Goal: Task Accomplishment & Management: Use online tool/utility

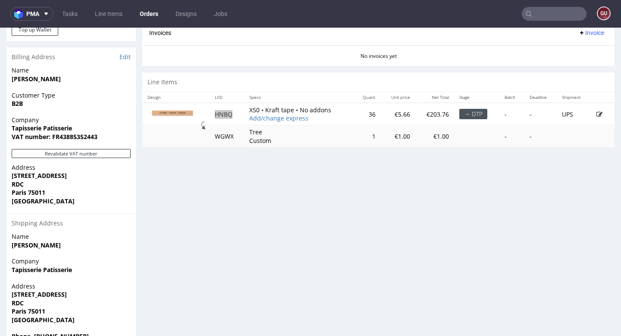
scroll to position [7, 0]
click at [538, 15] on input "text" at bounding box center [554, 14] width 65 height 14
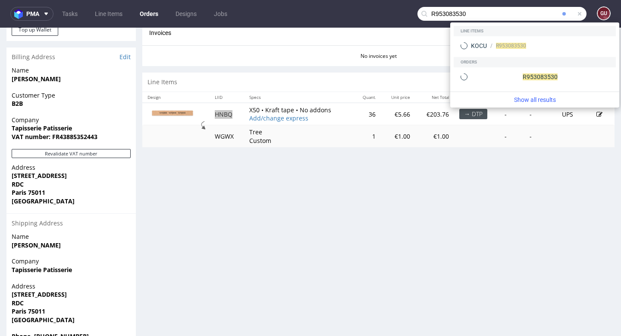
type input "R953083530"
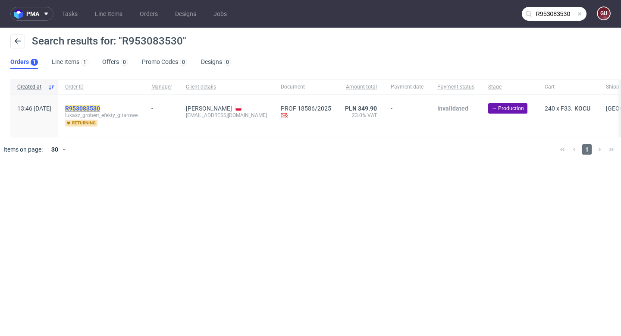
click at [98, 109] on mark "R953083530" at bounding box center [82, 108] width 35 height 7
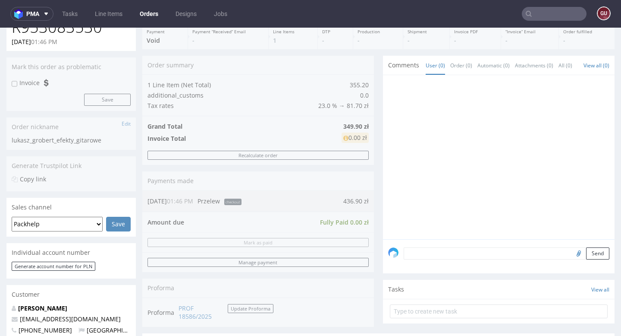
scroll to position [76, 0]
drag, startPoint x: 368, startPoint y: 220, endPoint x: 340, endPoint y: 220, distance: 27.6
click at [340, 220] on div "Order summary 1 Line Item (Net Total) 355.20 additional_customs 0.0 Tax rates 2…" at bounding box center [258, 192] width 232 height 277
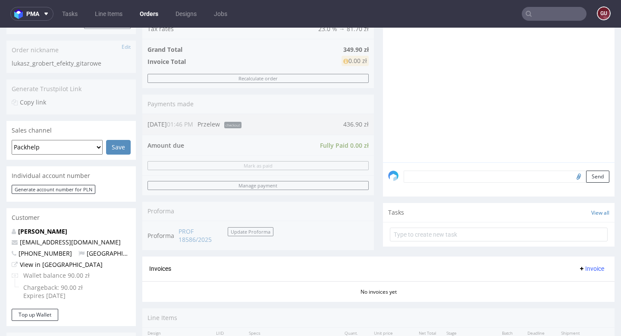
scroll to position [154, 0]
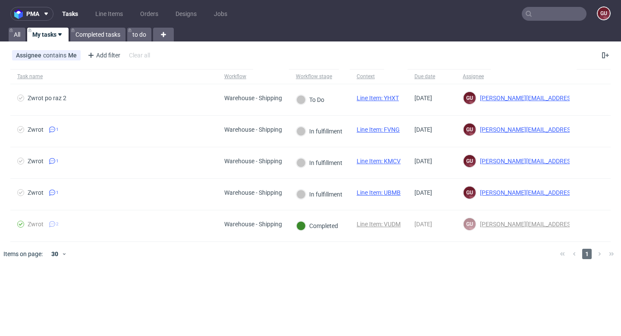
click at [545, 17] on input "text" at bounding box center [554, 14] width 65 height 14
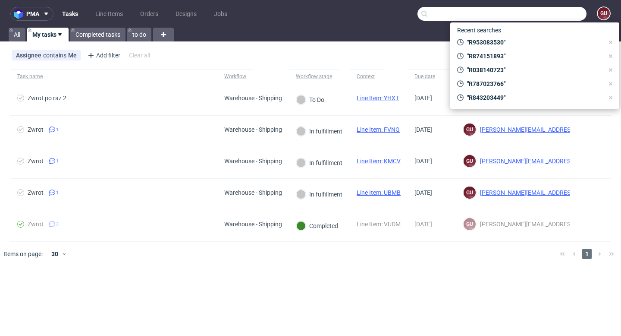
paste input "R953083530"
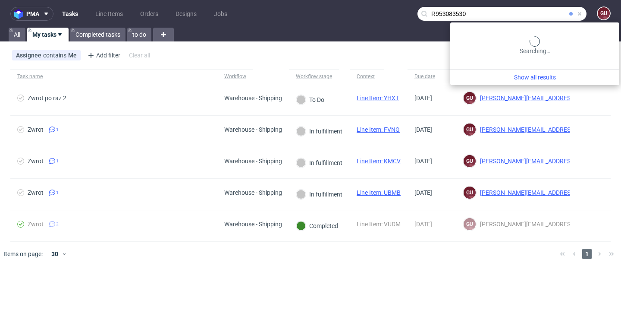
type input "R953083530"
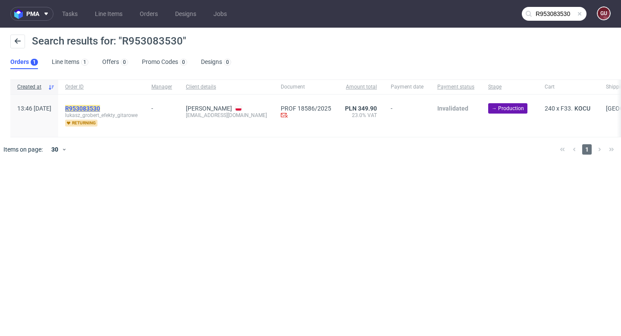
click at [100, 110] on mark "R953083530" at bounding box center [82, 108] width 35 height 7
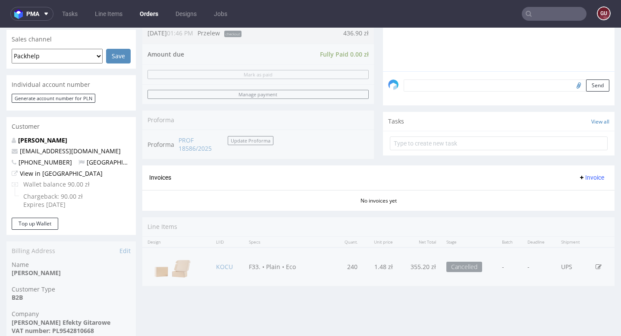
scroll to position [242, 0]
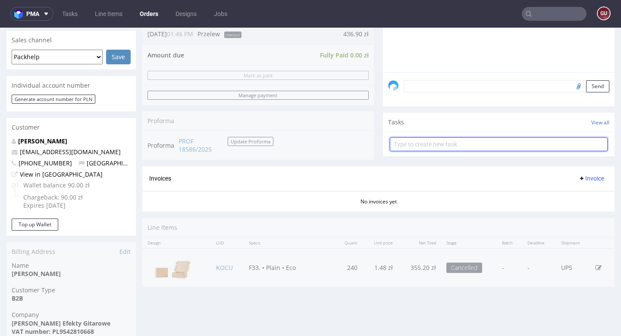
click at [422, 151] on input "text" at bounding box center [499, 144] width 218 height 14
type input "refund"
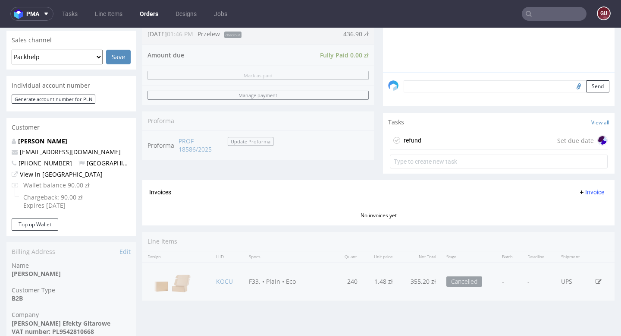
click at [598, 145] on figcaption at bounding box center [602, 140] width 9 height 9
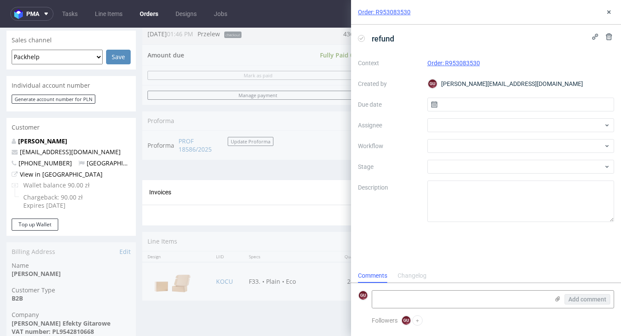
scroll to position [7, 0]
click at [535, 104] on input "text" at bounding box center [521, 105] width 187 height 14
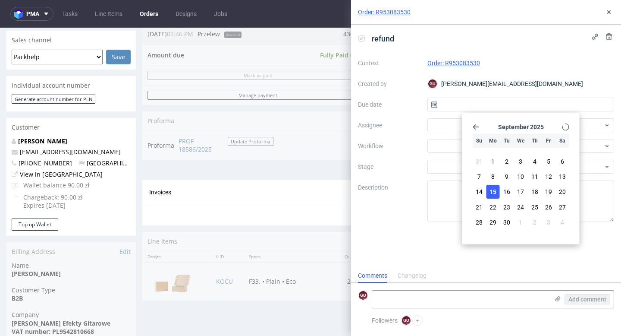
click at [494, 190] on span "15" at bounding box center [493, 191] width 7 height 9
type input "15/09/2025"
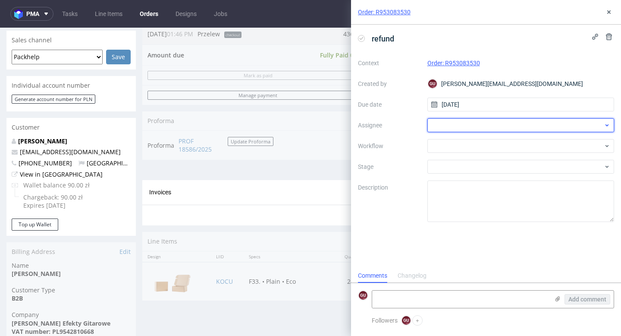
click at [484, 122] on div at bounding box center [521, 125] width 187 height 14
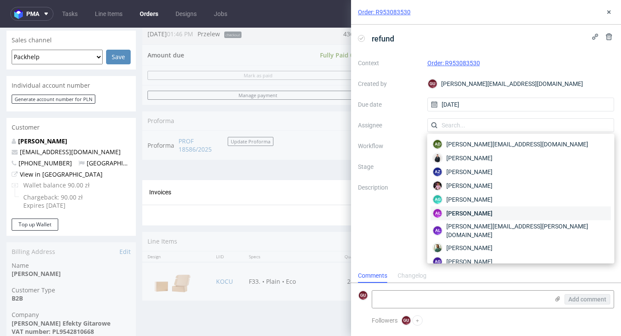
click at [484, 214] on span "[PERSON_NAME]" at bounding box center [470, 213] width 46 height 9
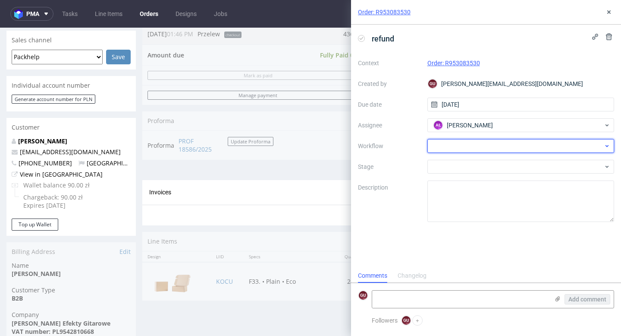
click at [579, 143] on div at bounding box center [521, 146] width 187 height 14
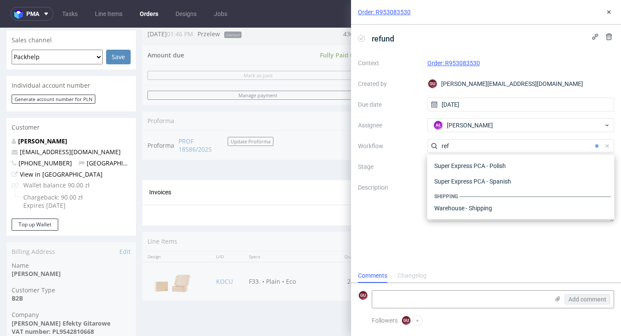
scroll to position [47, 0]
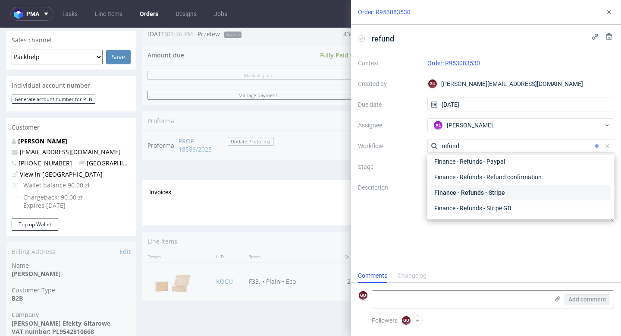
type input "refund"
click at [504, 190] on div "Finance - Refunds - Stripe" at bounding box center [521, 193] width 180 height 16
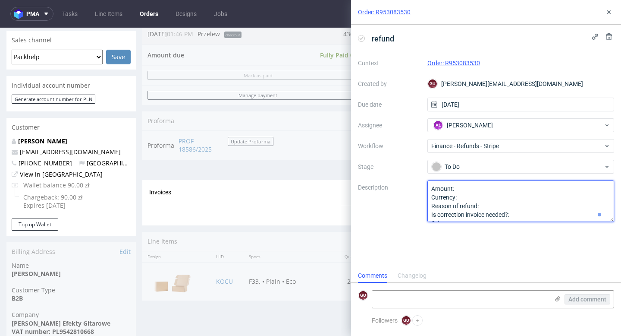
click at [485, 185] on textarea "Amount: Currency: Reason of refund: Is correction invoice needed?: Other:" at bounding box center [521, 200] width 187 height 41
click at [488, 199] on textarea "Amount: Currency: Reason of refund: Is correction invoice needed?: Other:" at bounding box center [521, 200] width 187 height 41
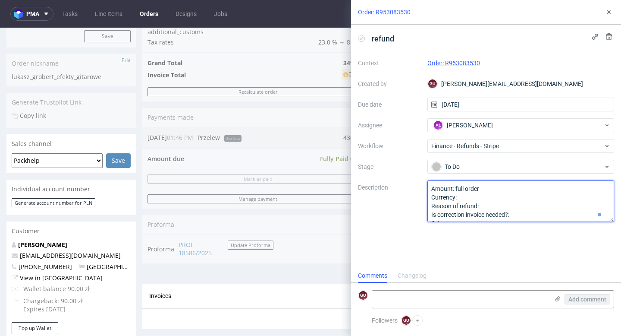
scroll to position [140, 0]
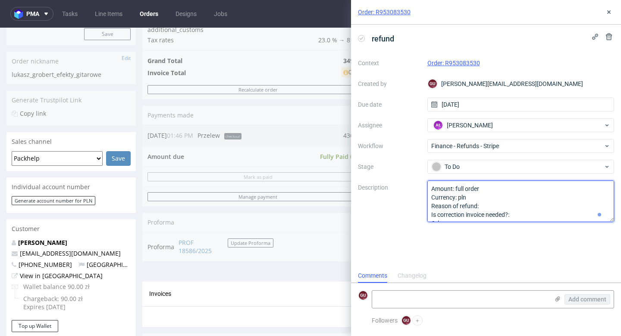
click at [488, 205] on textarea "Amount: Currency: Reason of refund: Is correction invoice needed?: Other:" at bounding box center [521, 200] width 187 height 41
click at [529, 203] on textarea "Amount: Currency: Reason of refund: Is correction invoice needed?: Other:" at bounding box center [521, 200] width 187 height 41
type textarea "Amount: full order Currency: pln Reason of refund: order cancellation Is correc…"
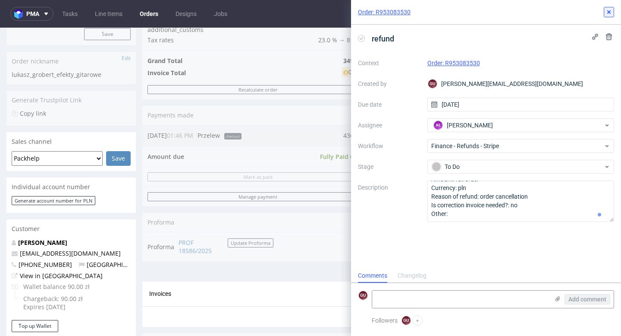
click at [608, 14] on icon at bounding box center [609, 12] width 7 height 7
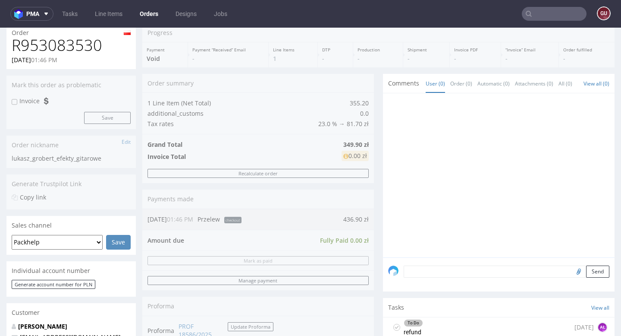
scroll to position [60, 0]
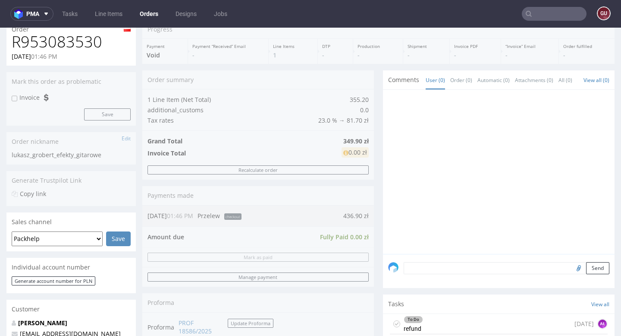
click at [536, 16] on input "text" at bounding box center [554, 14] width 65 height 14
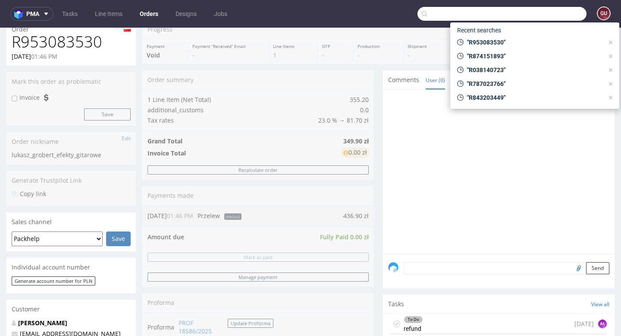
type input "√"
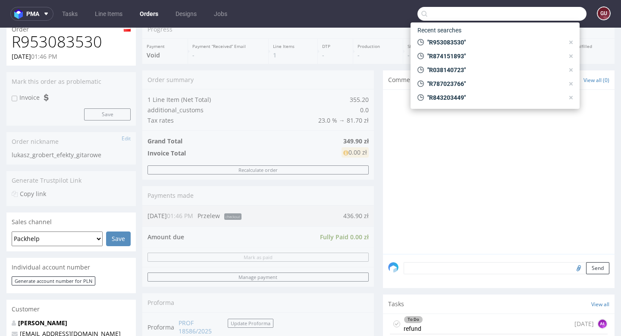
paste input "R383995249"
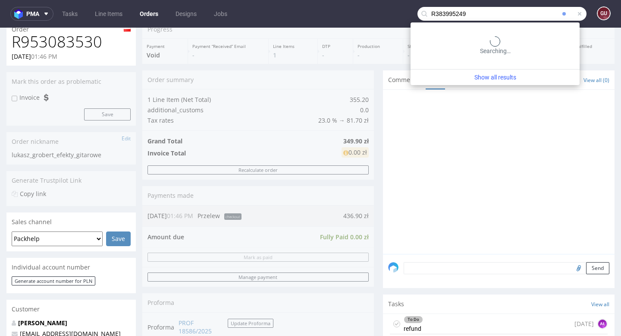
type input "R383995249"
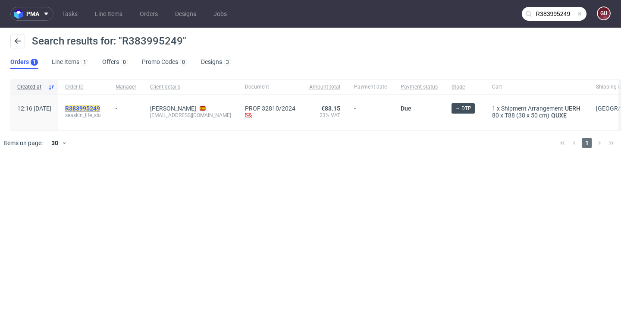
click at [100, 108] on mark "R383995249" at bounding box center [82, 108] width 35 height 7
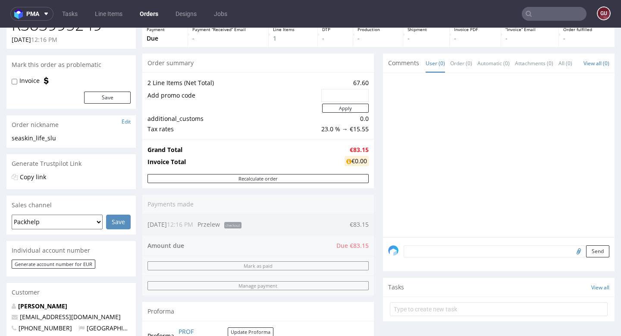
scroll to position [81, 0]
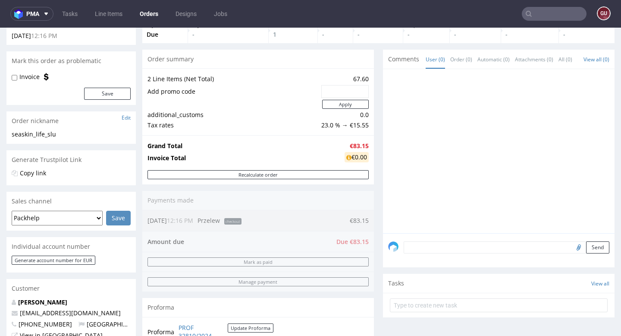
drag, startPoint x: 153, startPoint y: 225, endPoint x: 202, endPoint y: 203, distance: 54.1
click at [201, 206] on div "Order summary 2 Line Items (Net Total) 67.60 Add promo code Apply additional_cu…" at bounding box center [258, 201] width 232 height 303
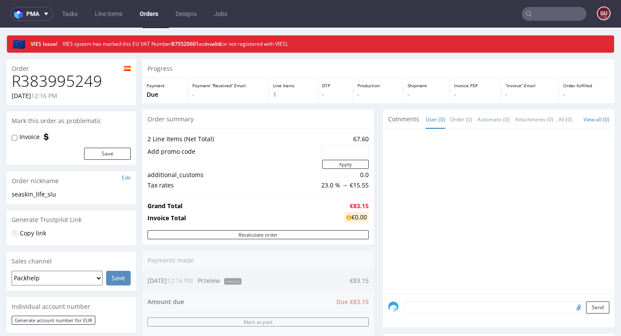
scroll to position [0, 0]
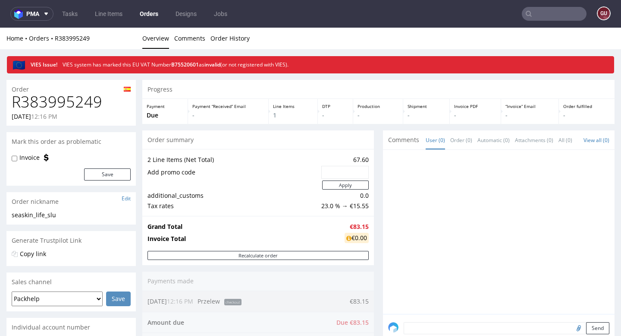
click at [532, 13] on input "text" at bounding box center [554, 14] width 65 height 14
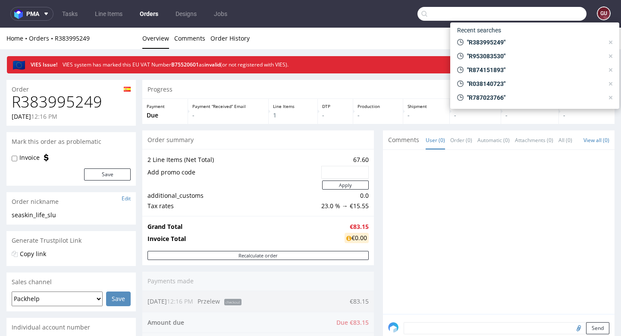
paste input "R197062358"
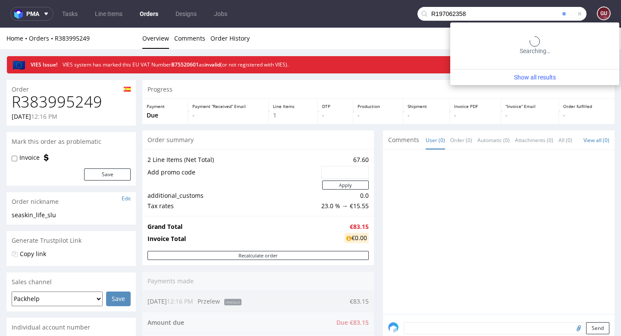
type input "R197062358"
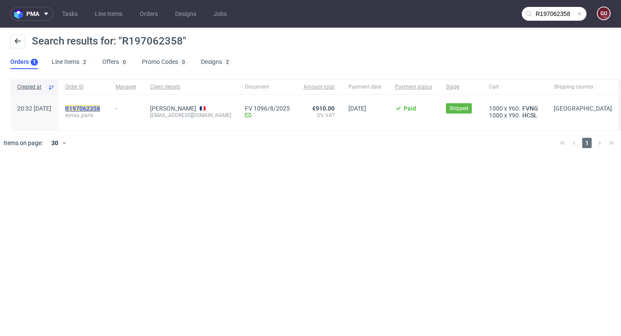
click at [100, 108] on mark "R197062358" at bounding box center [82, 108] width 35 height 7
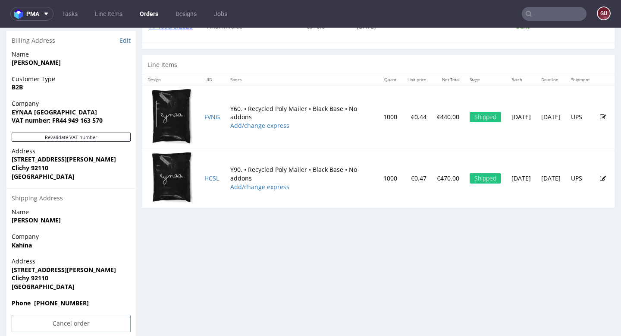
scroll to position [434, 0]
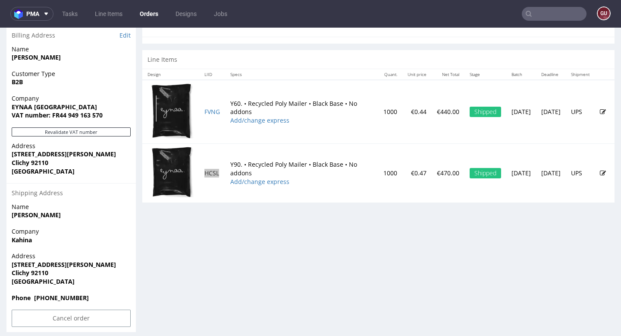
click at [536, 6] on nav "pma Tasks Line Items Orders Designs Jobs gu" at bounding box center [310, 14] width 621 height 28
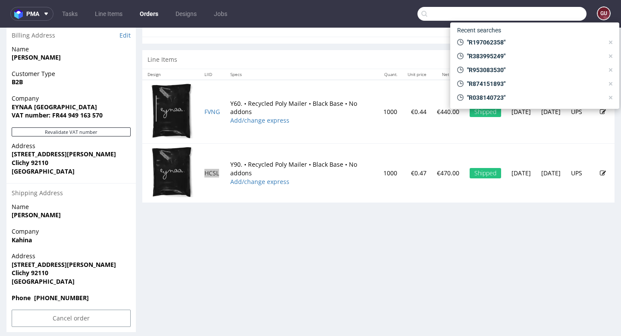
click at [537, 20] on input "text" at bounding box center [502, 14] width 169 height 14
paste input "R874151893"
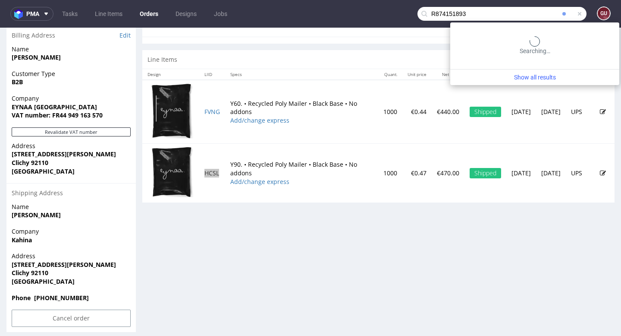
type input "R874151893"
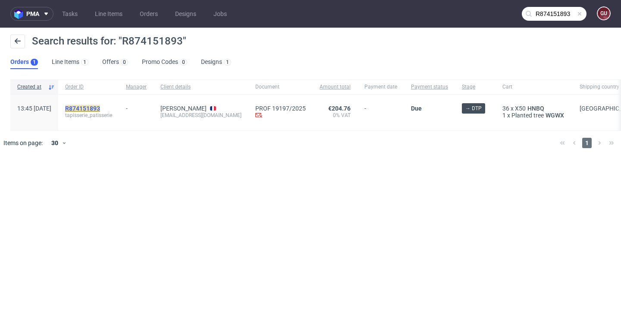
click at [100, 107] on mark "R874151893" at bounding box center [82, 108] width 35 height 7
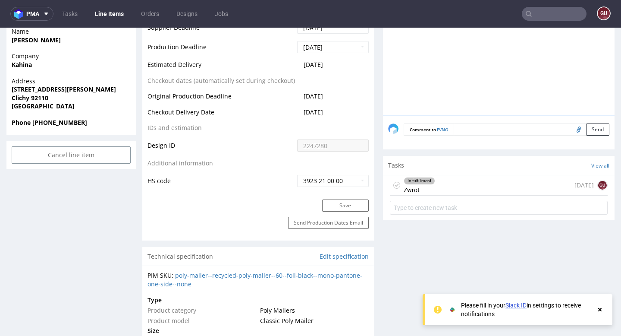
scroll to position [421, 0]
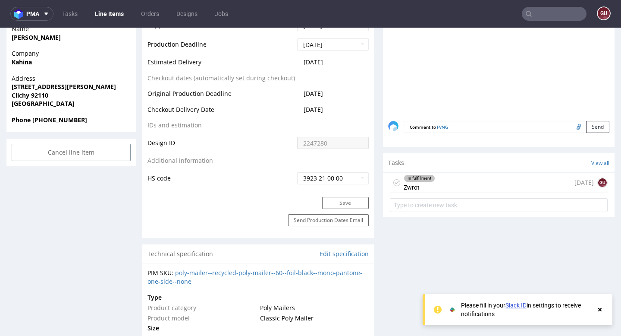
click at [411, 186] on div "In fulfillment Zwrot" at bounding box center [419, 183] width 31 height 20
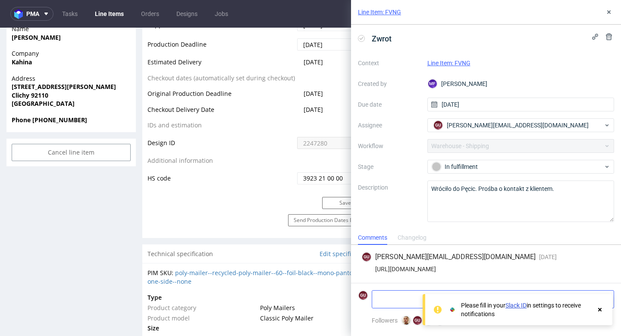
click at [393, 299] on textarea at bounding box center [460, 298] width 177 height 17
paste textarea "[STREET_ADDRESS][PERSON_NAME]"
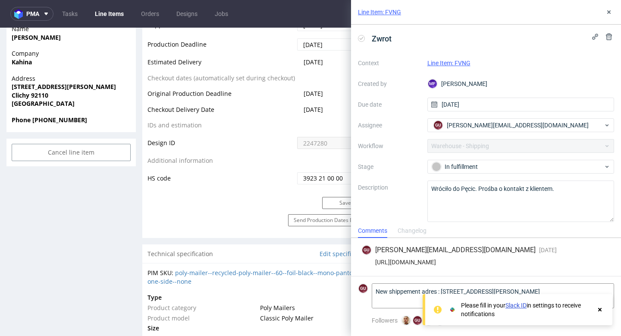
click at [601, 310] on use at bounding box center [599, 309] width 3 height 3
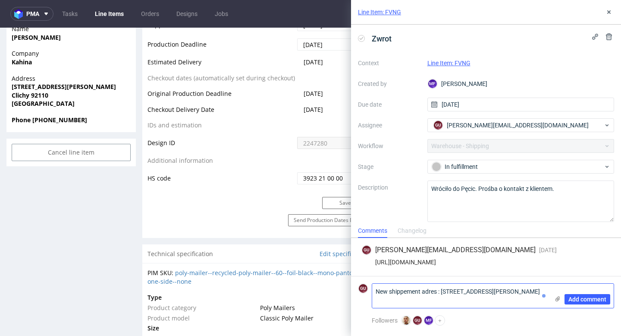
click at [471, 302] on textarea "New shippement adres : [STREET_ADDRESS][PERSON_NAME]" at bounding box center [460, 295] width 177 height 24
type textarea "New shippement adres : [STREET_ADDRESS][PERSON_NAME]"
click at [579, 301] on span "Add comment" at bounding box center [588, 299] width 38 height 6
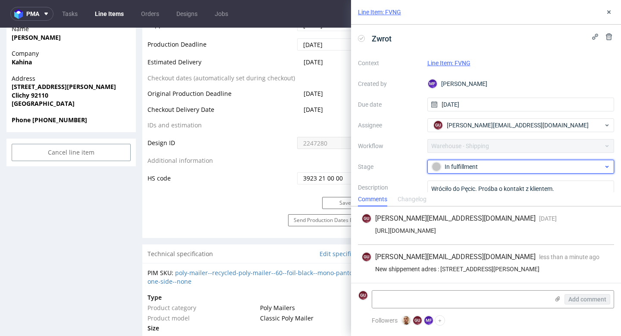
click at [556, 167] on div "In fulfillment" at bounding box center [518, 166] width 172 height 9
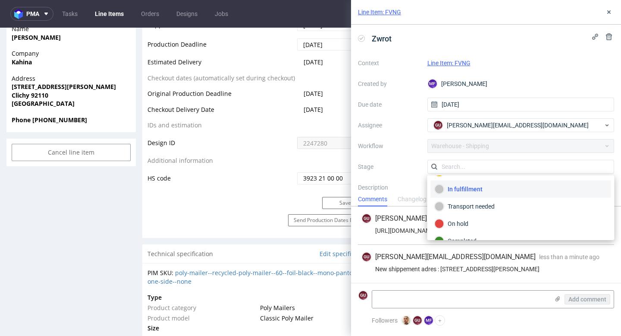
scroll to position [46, 0]
click at [492, 193] on div "Transport needed" at bounding box center [521, 193] width 173 height 9
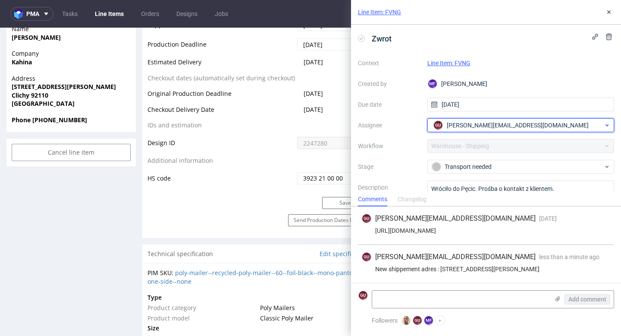
click at [524, 126] on span "[PERSON_NAME][EMAIL_ADDRESS][DOMAIN_NAME]" at bounding box center [518, 125] width 142 height 9
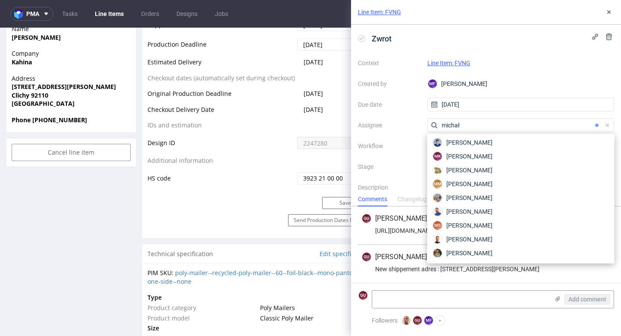
scroll to position [29, 0]
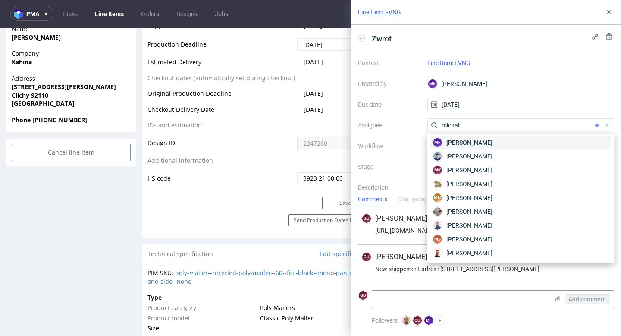
type input "michał"
click at [488, 143] on span "[PERSON_NAME]" at bounding box center [470, 142] width 46 height 9
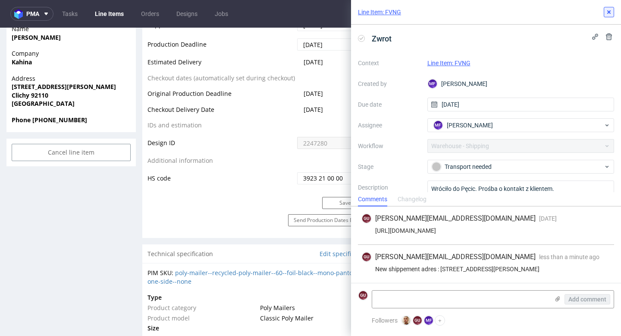
click at [609, 14] on icon at bounding box center [609, 12] width 7 height 7
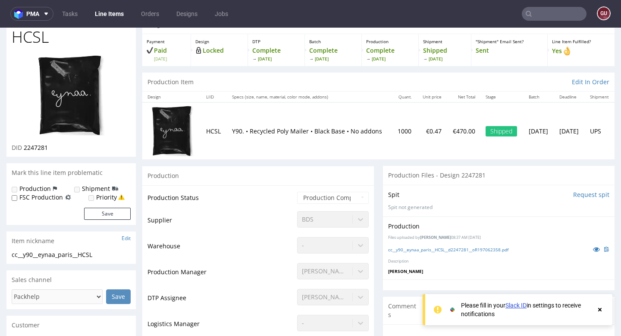
scroll to position [38, 0]
